Goal: Download file/media

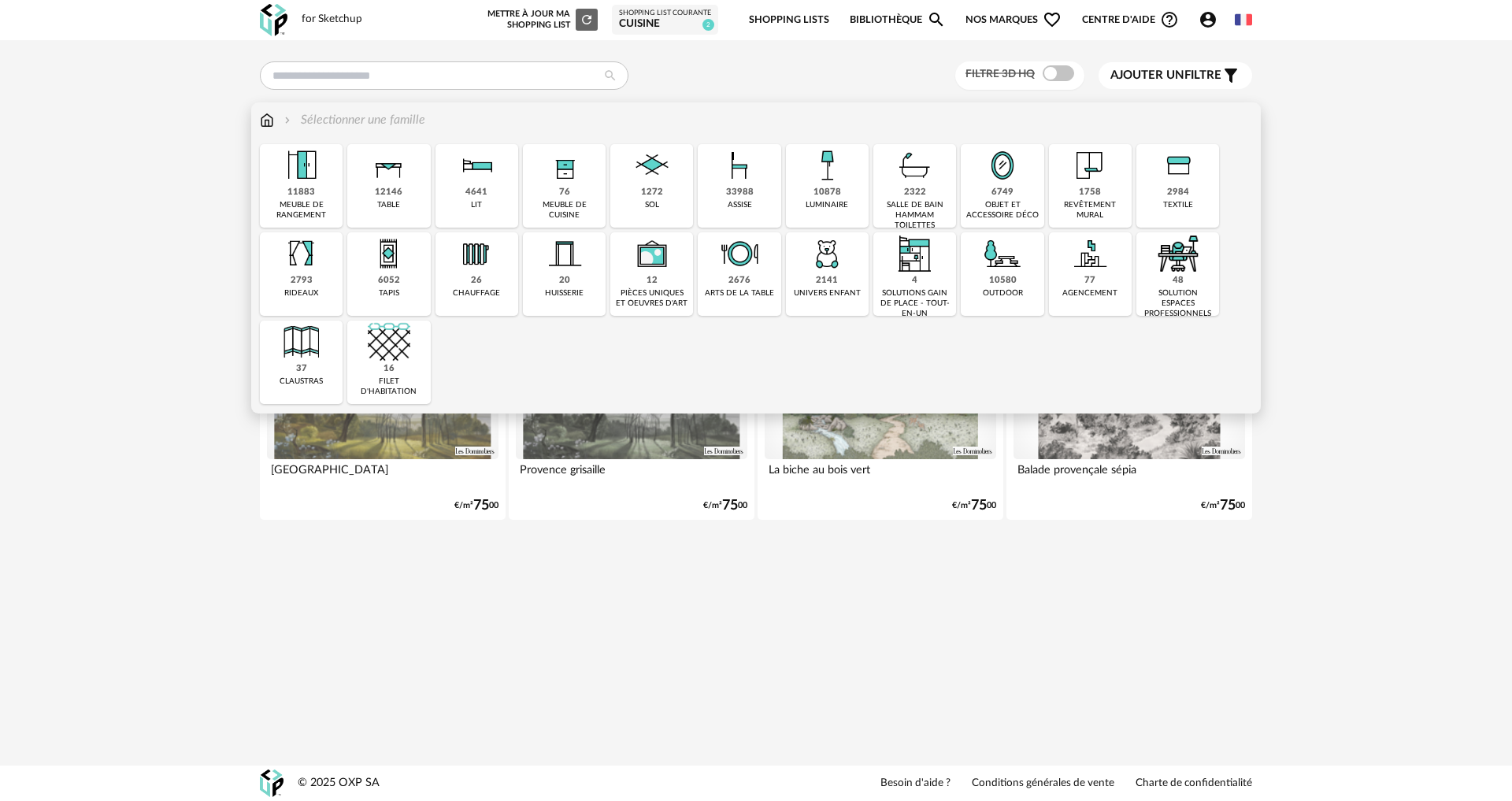
click at [639, 194] on div "1272 sol" at bounding box center [651, 186] width 83 height 84
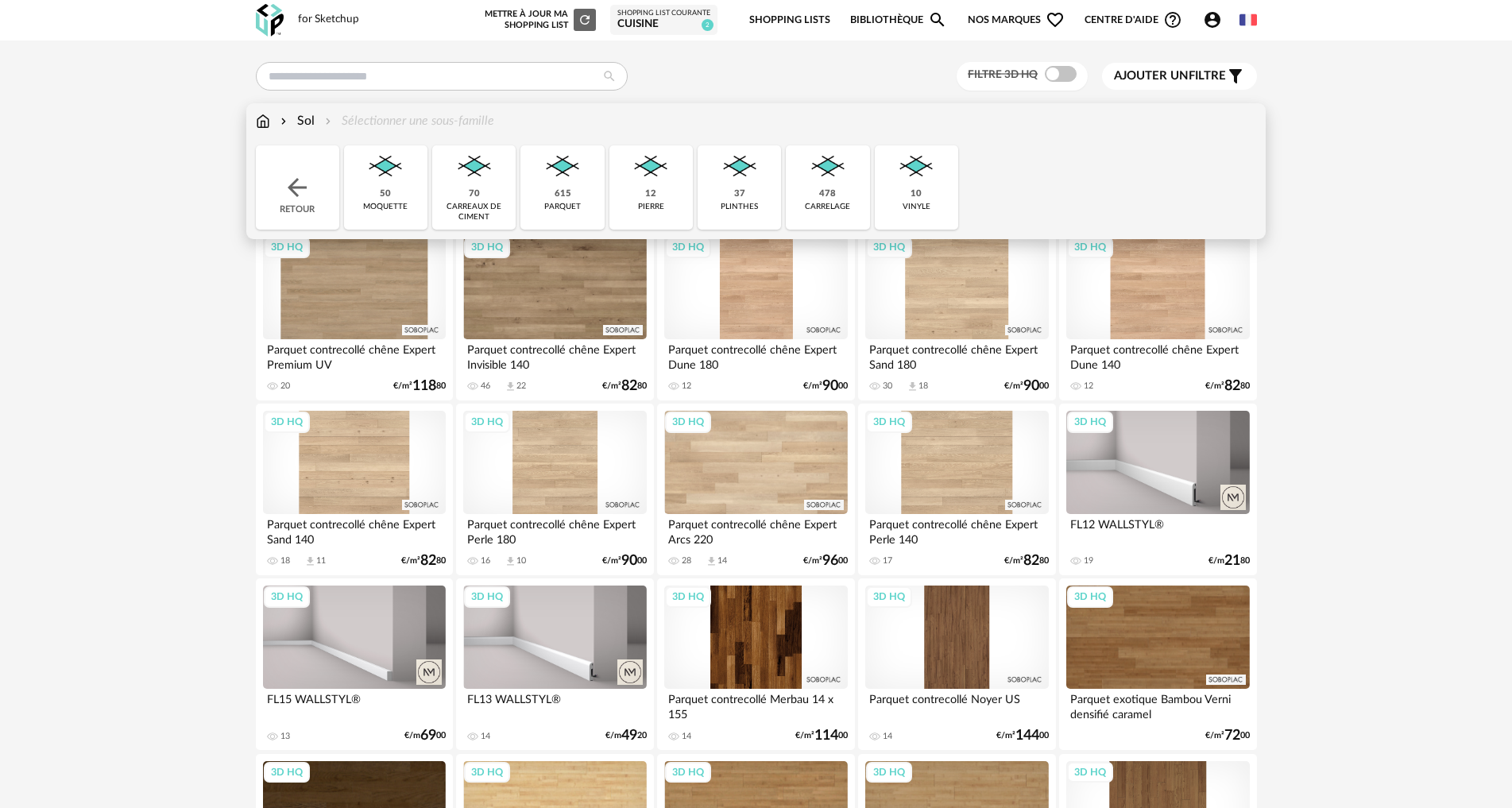
click at [649, 200] on div "12" at bounding box center [650, 194] width 11 height 12
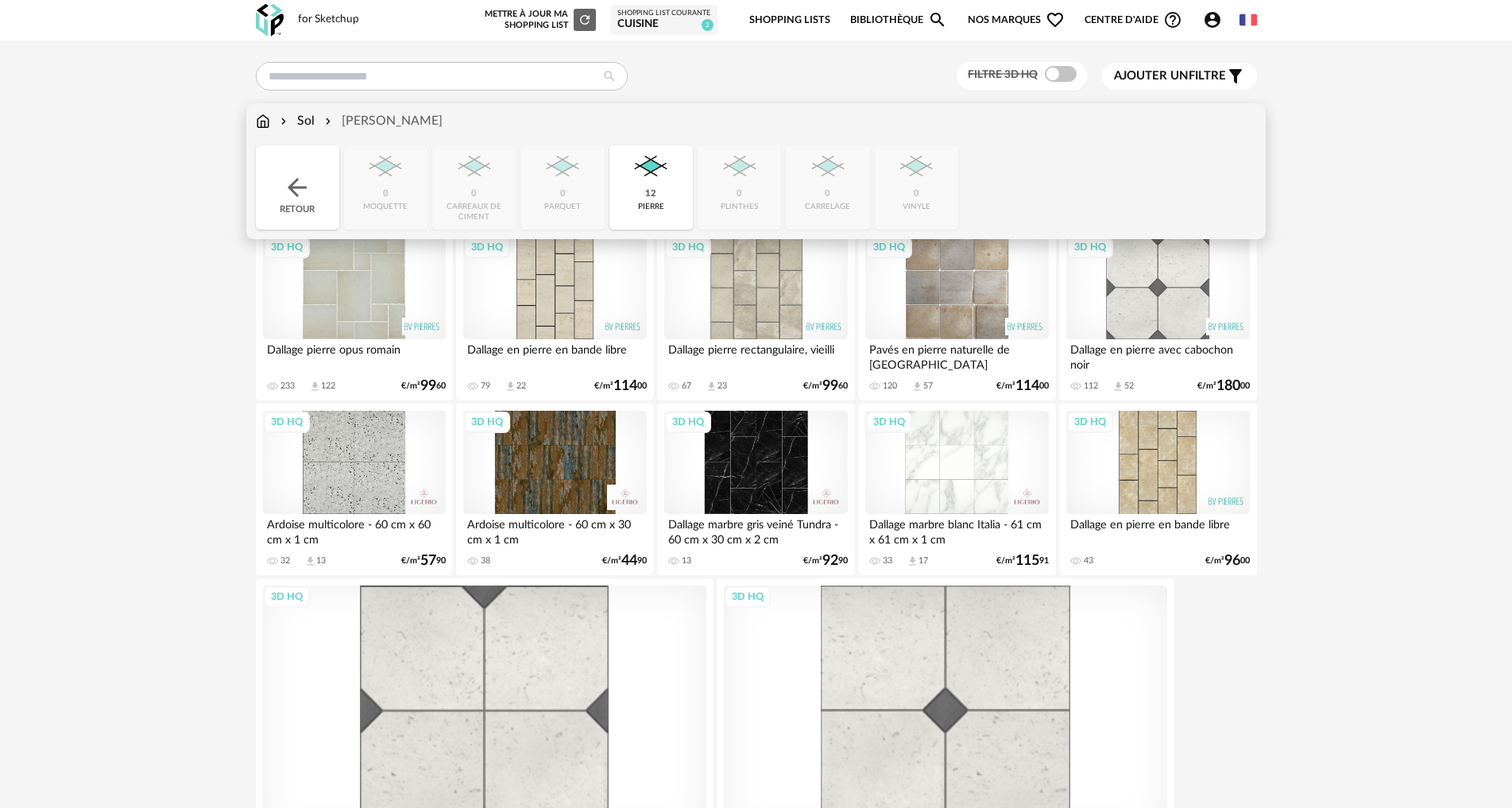
click at [314, 121] on div "Sol Pierre" at bounding box center [349, 121] width 186 height 18
click at [311, 222] on div "Retour" at bounding box center [298, 187] width 84 height 84
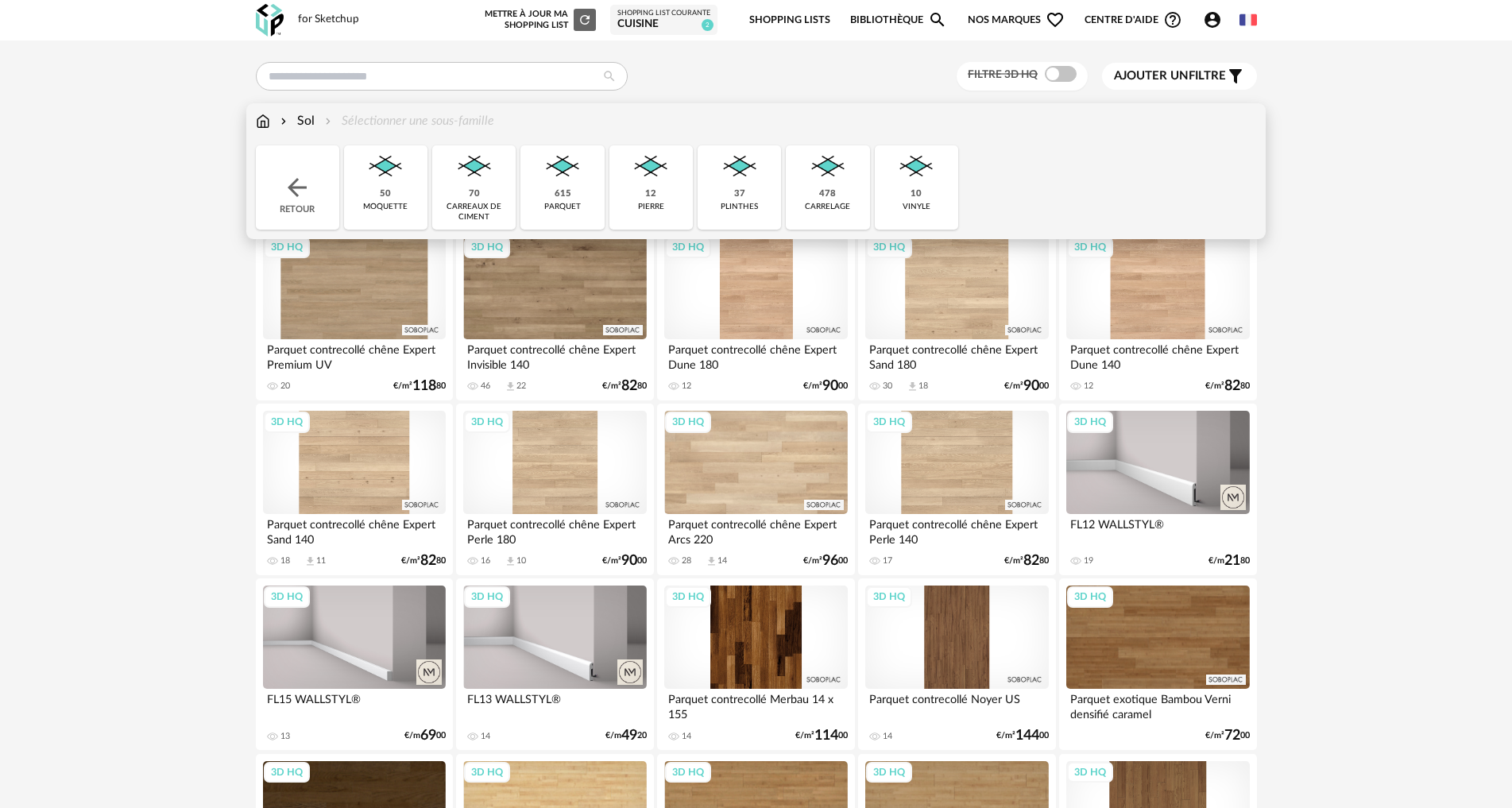
click at [265, 128] on img at bounding box center [264, 121] width 15 height 18
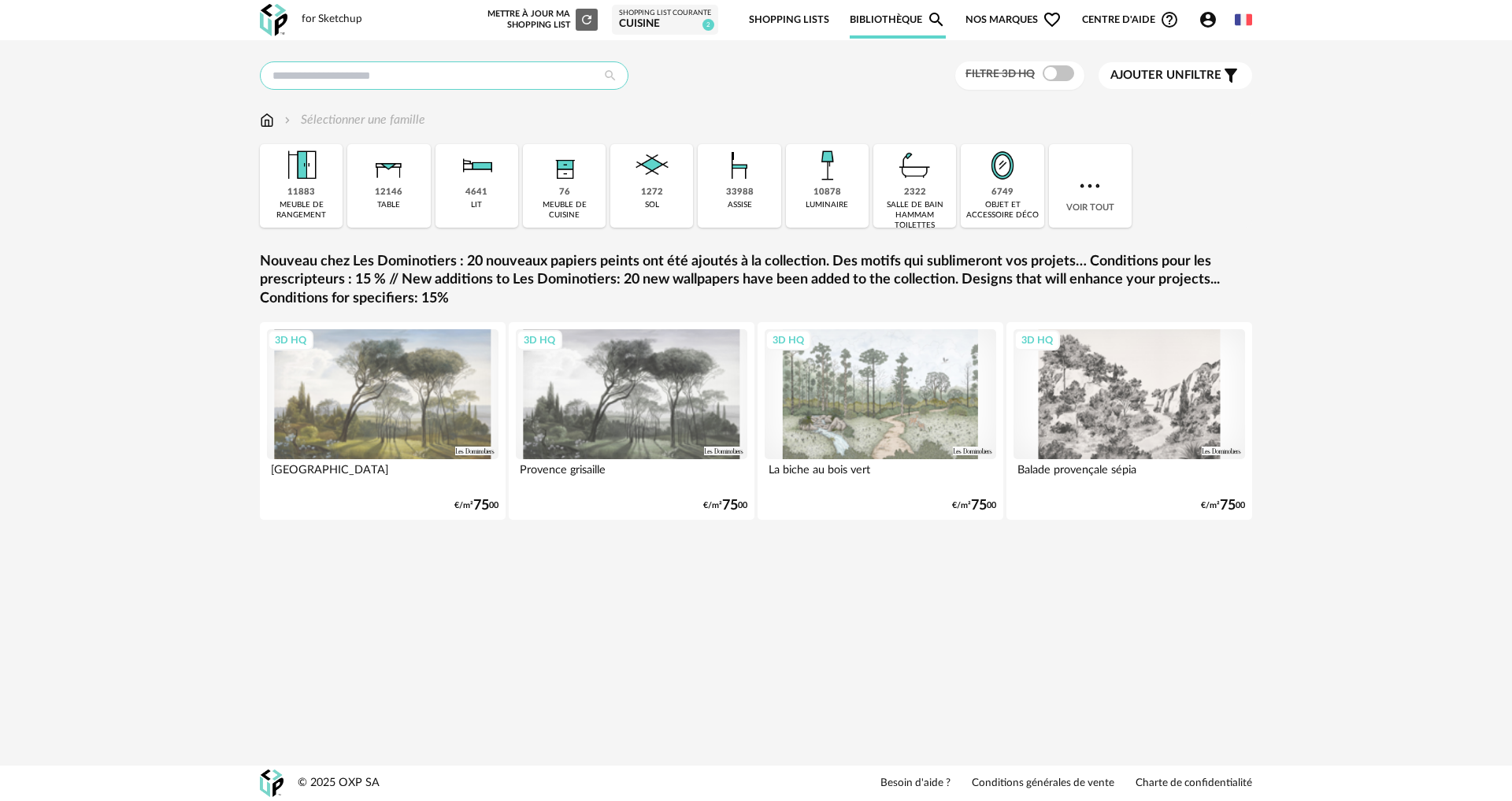
click at [537, 79] on input "text" at bounding box center [443, 75] width 369 height 28
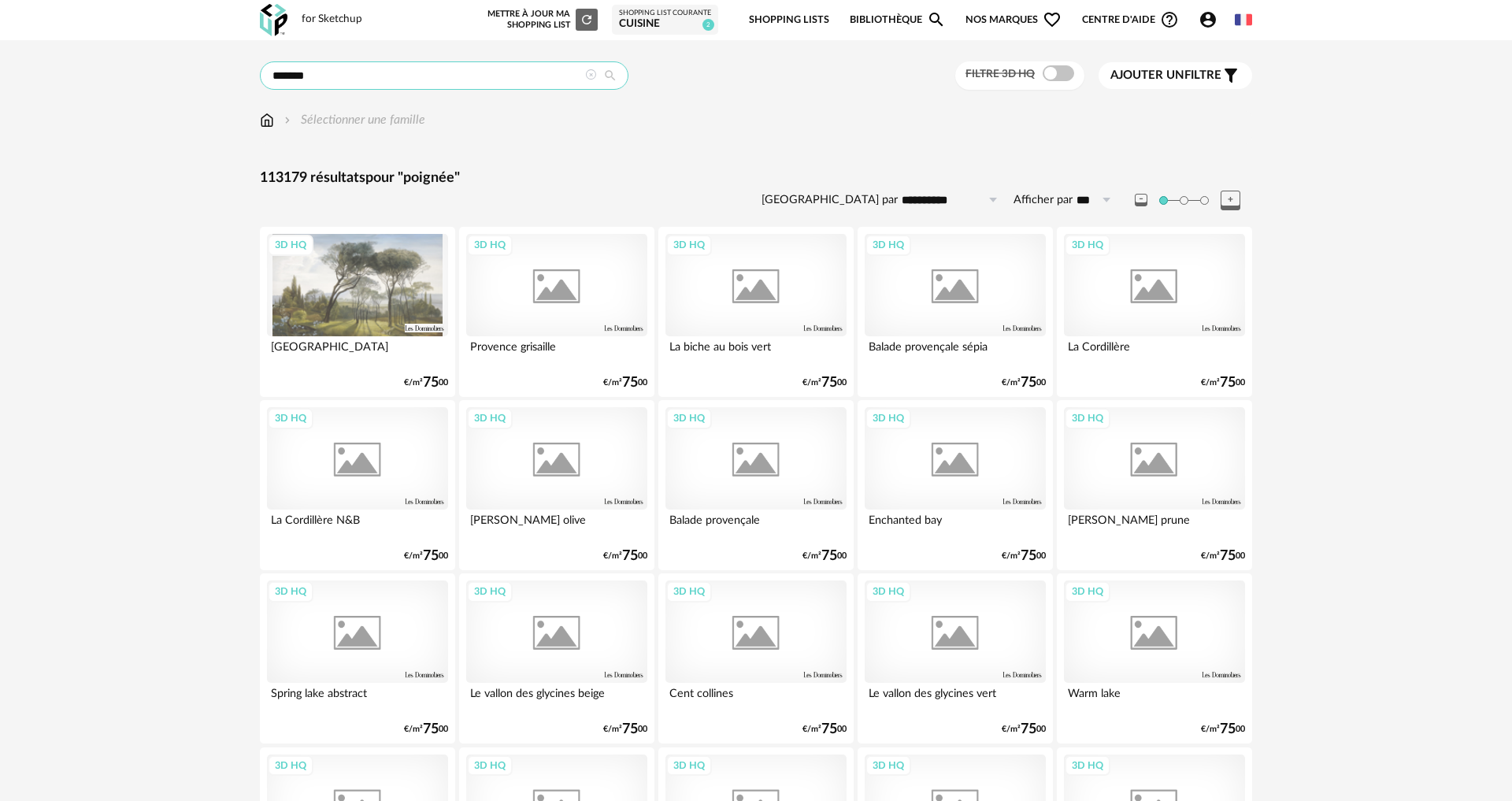
type input "*******"
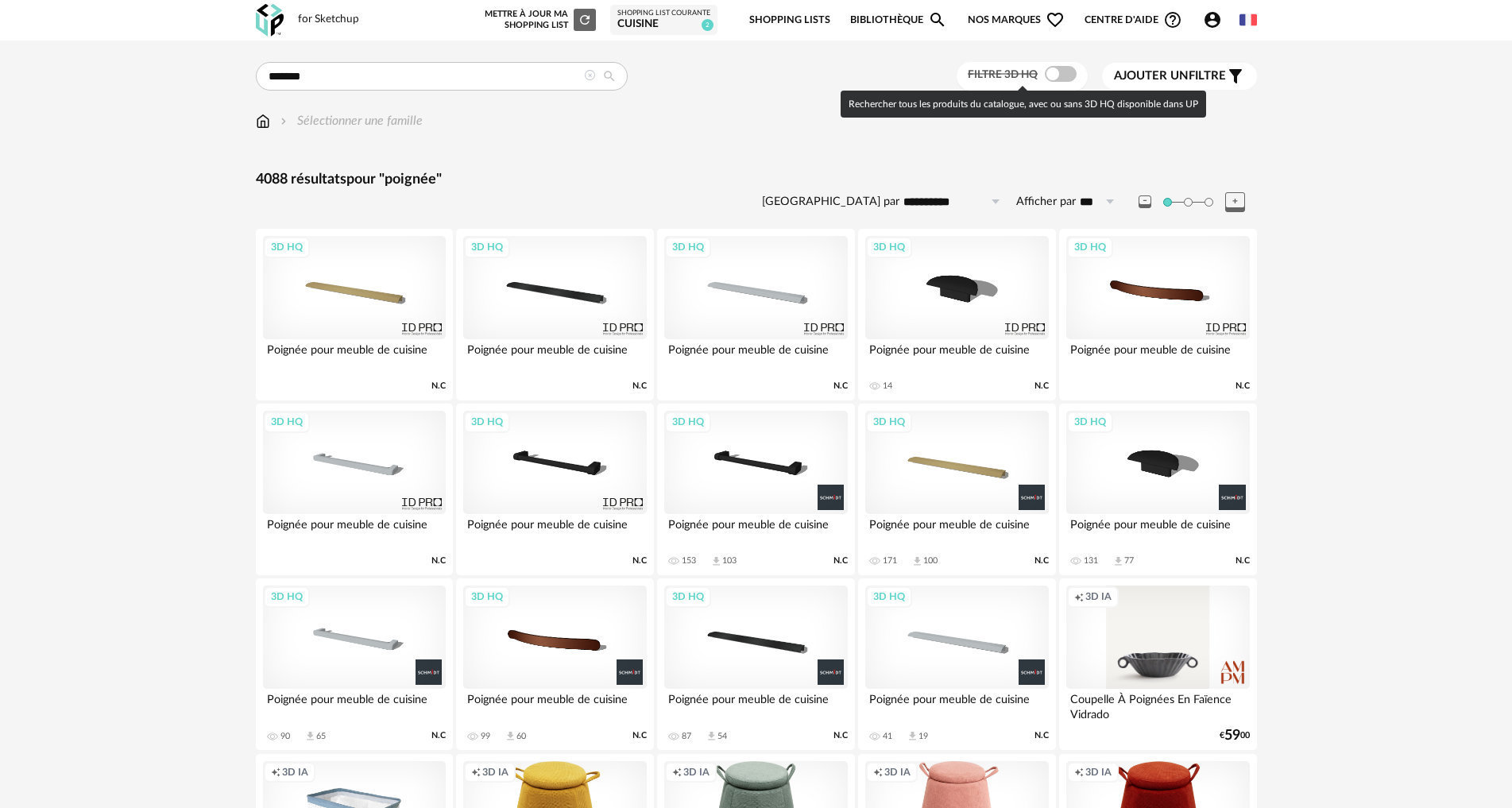
click at [1066, 75] on span at bounding box center [1061, 73] width 32 height 16
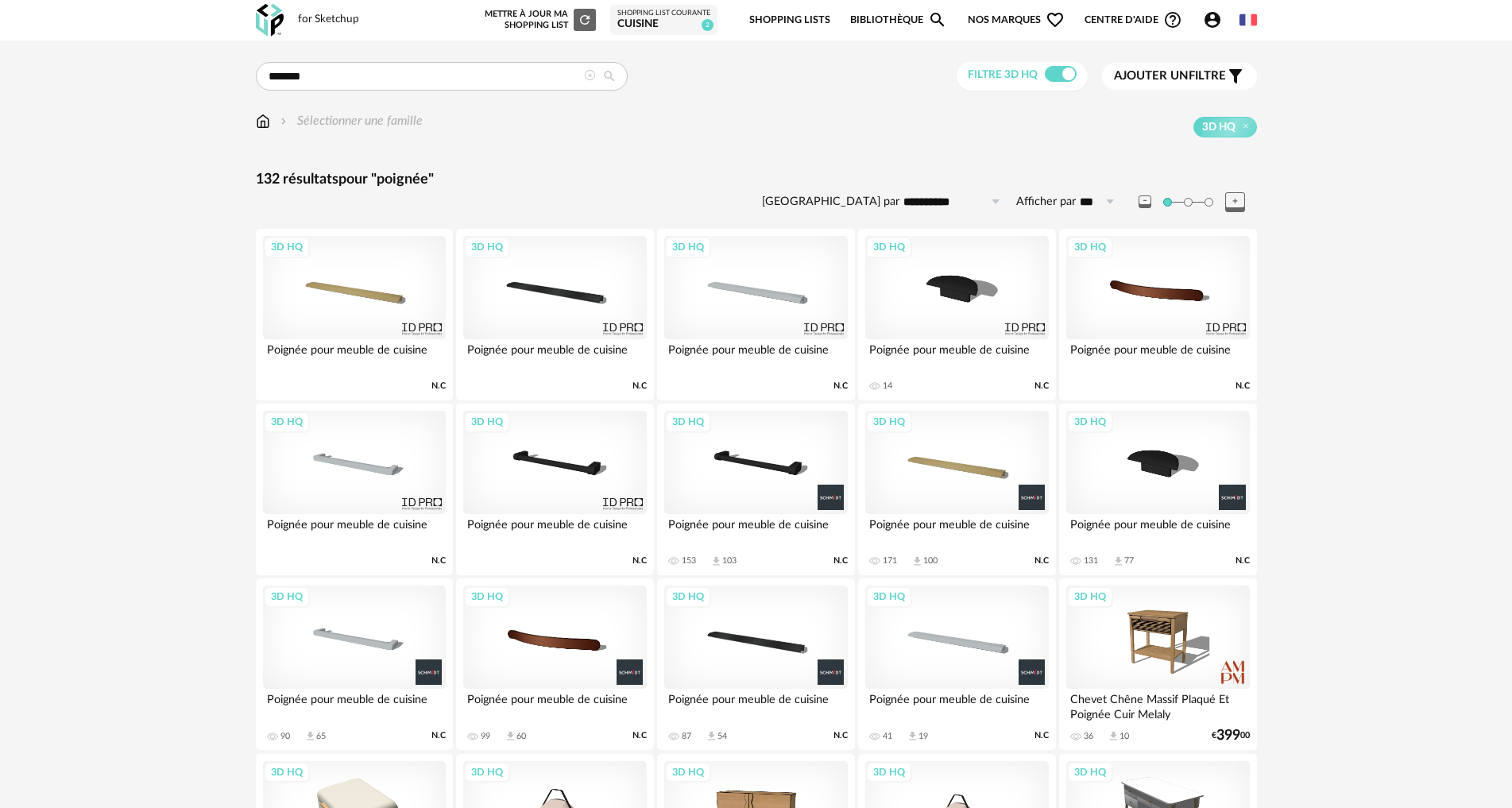
click at [780, 477] on div "3D HQ" at bounding box center [755, 462] width 183 height 103
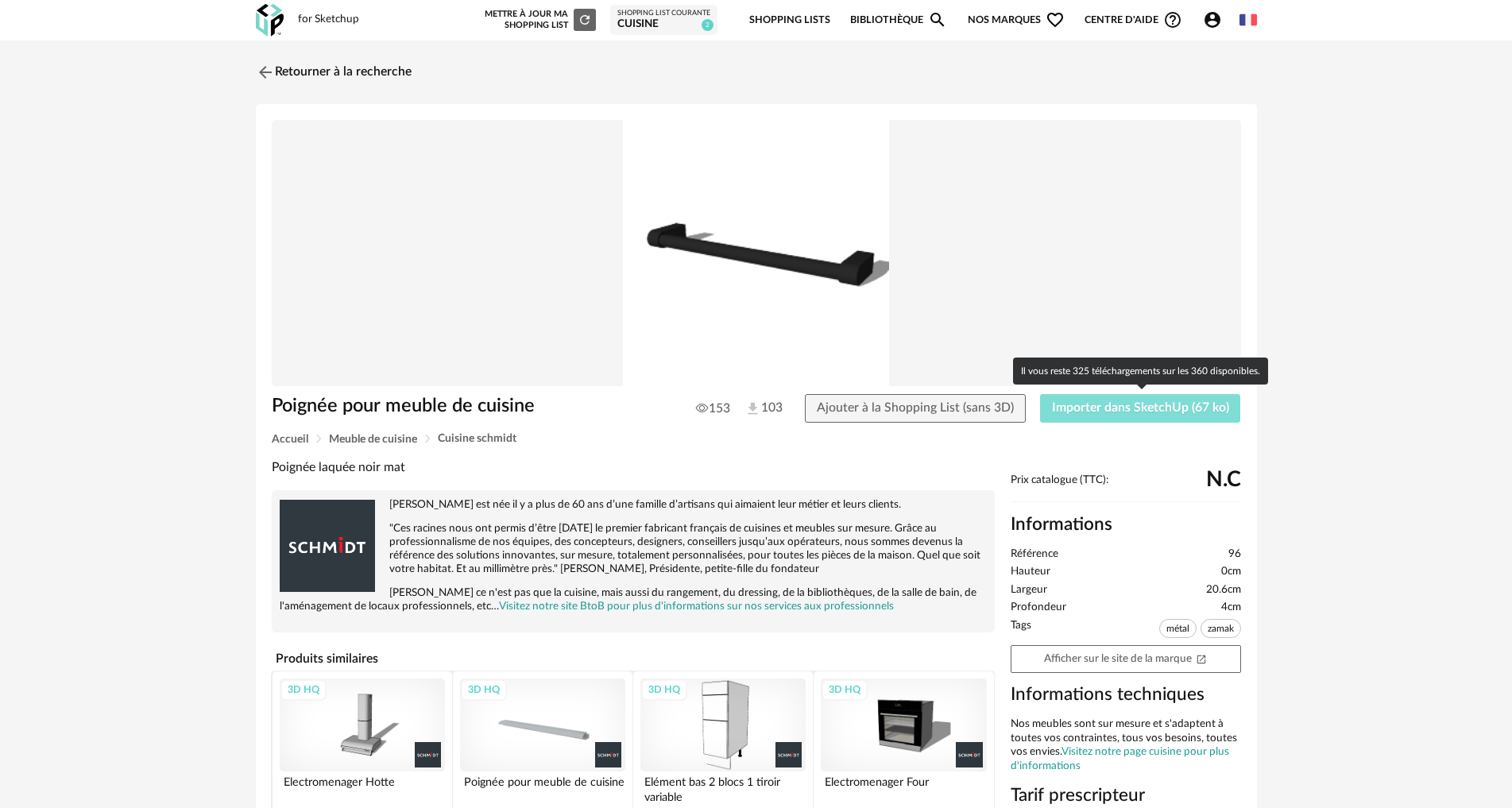
click at [1100, 410] on span "Importer dans SketchUp (67 ko)" at bounding box center [1140, 408] width 177 height 13
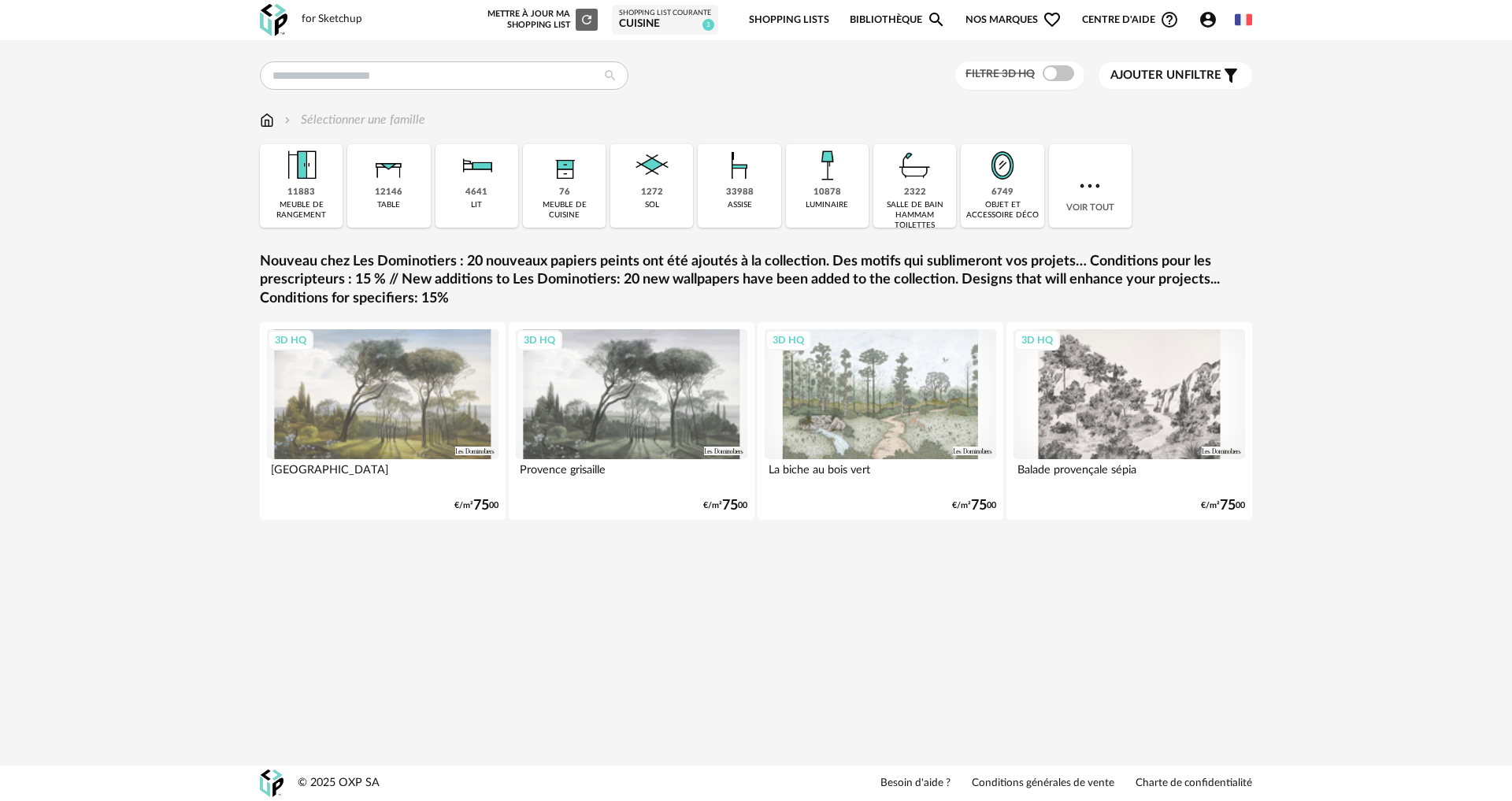
click at [650, 198] on div "1272" at bounding box center [652, 192] width 22 height 12
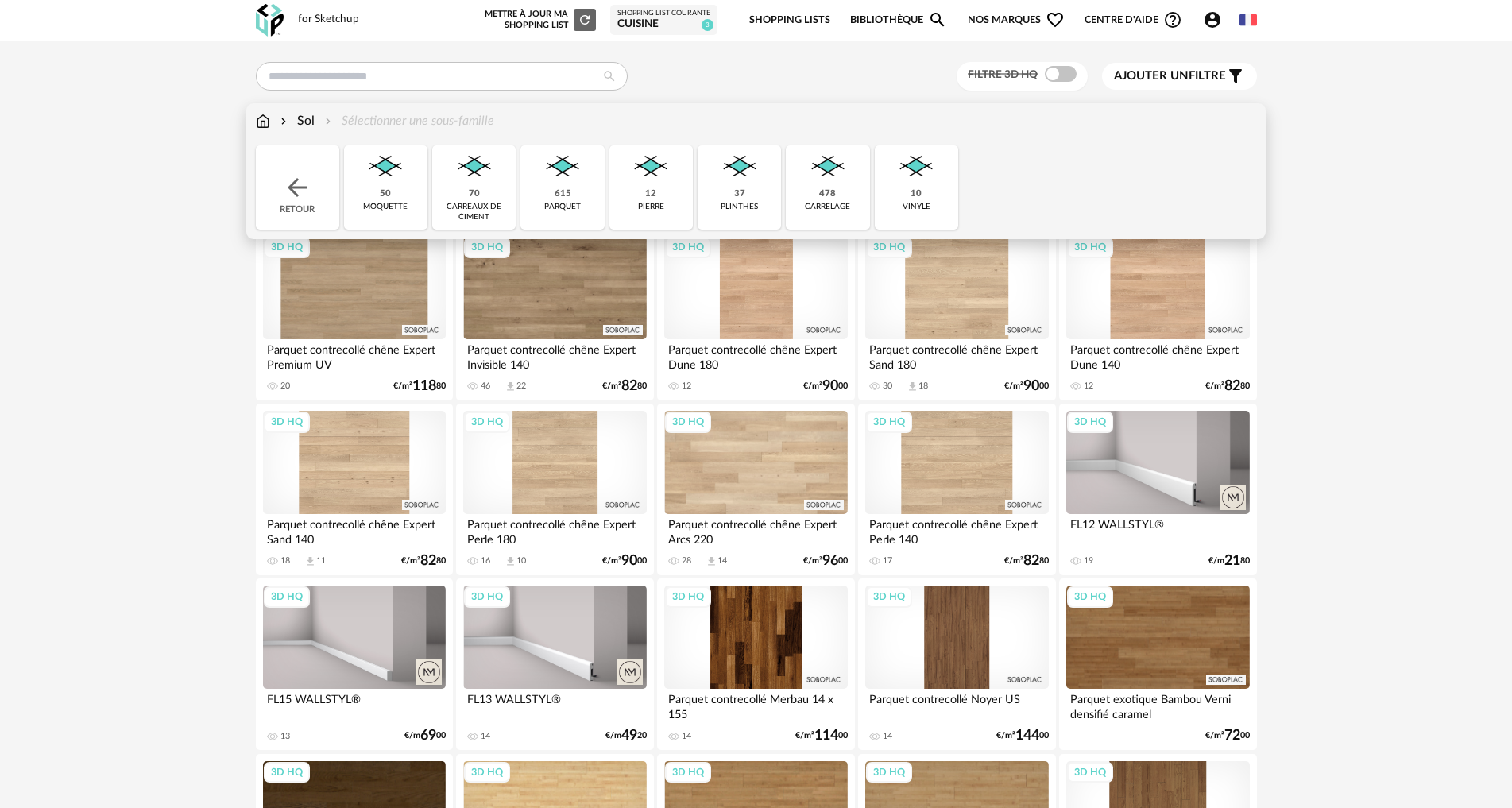
click at [836, 198] on div "478 carrelage" at bounding box center [828, 187] width 84 height 84
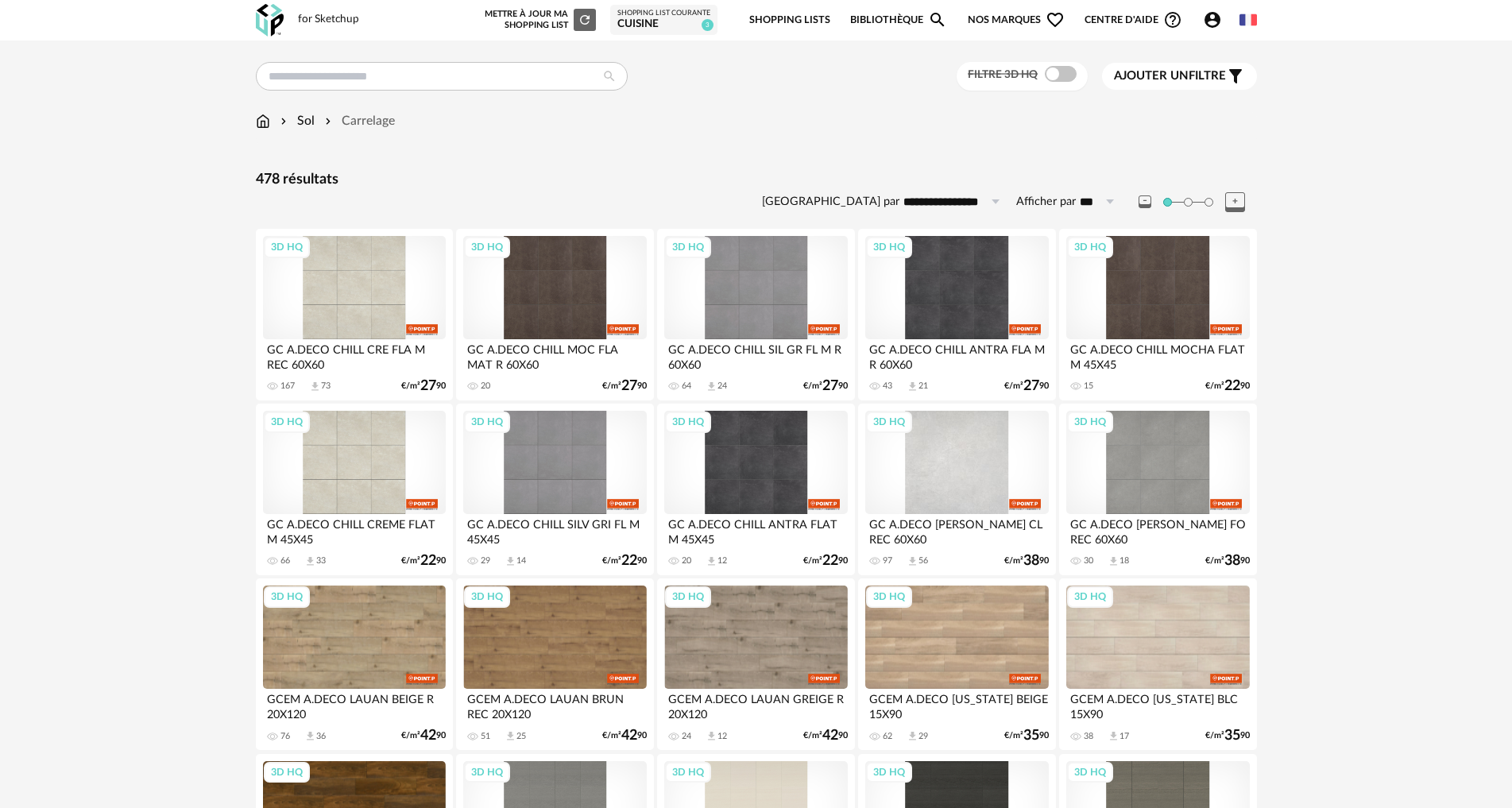
click at [1001, 472] on div "3D HQ" at bounding box center [956, 462] width 183 height 103
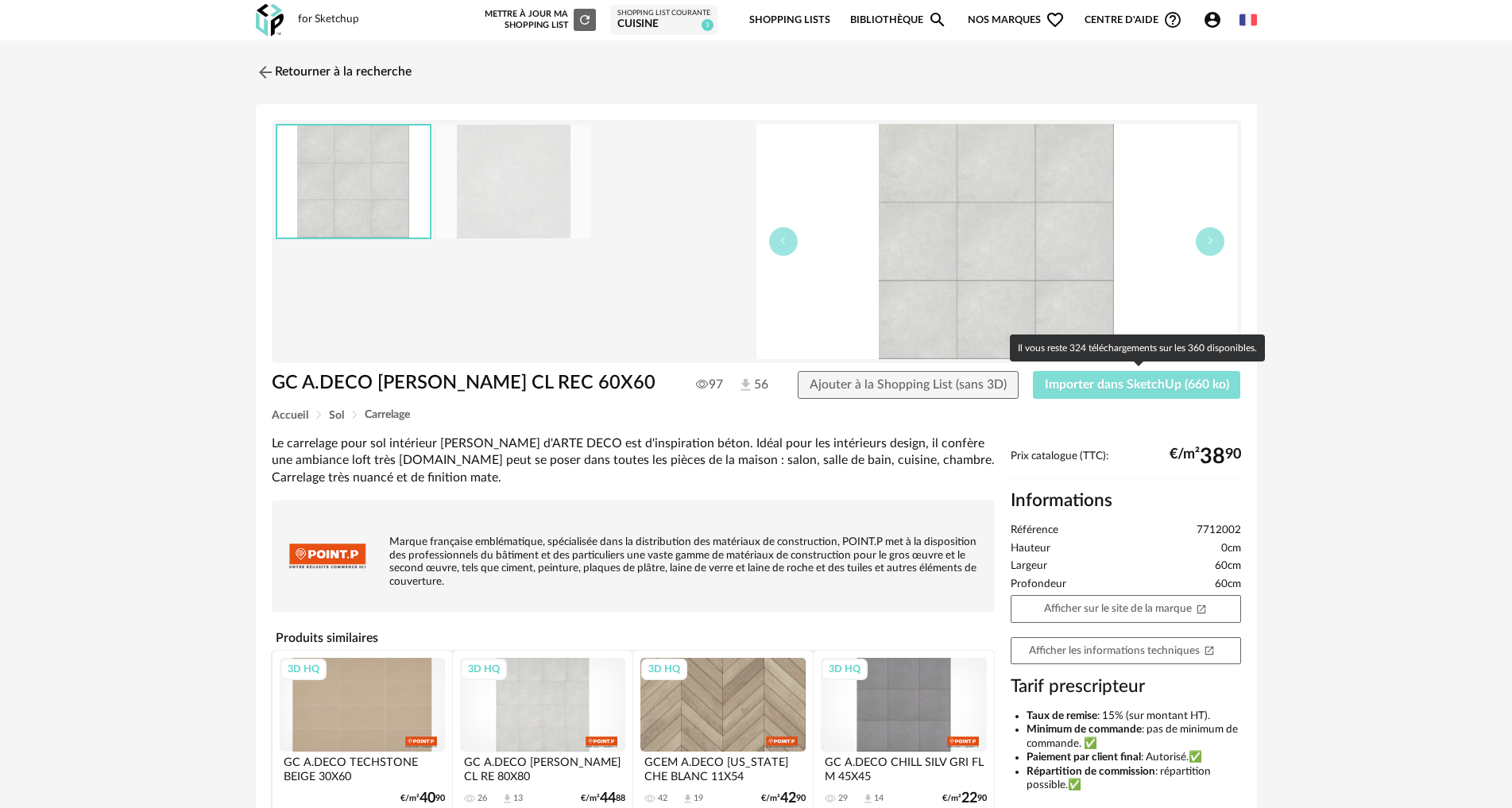
click at [1083, 395] on button "Importer dans SketchUp (660 ko)" at bounding box center [1137, 385] width 209 height 28
